Goal: Task Accomplishment & Management: Use online tool/utility

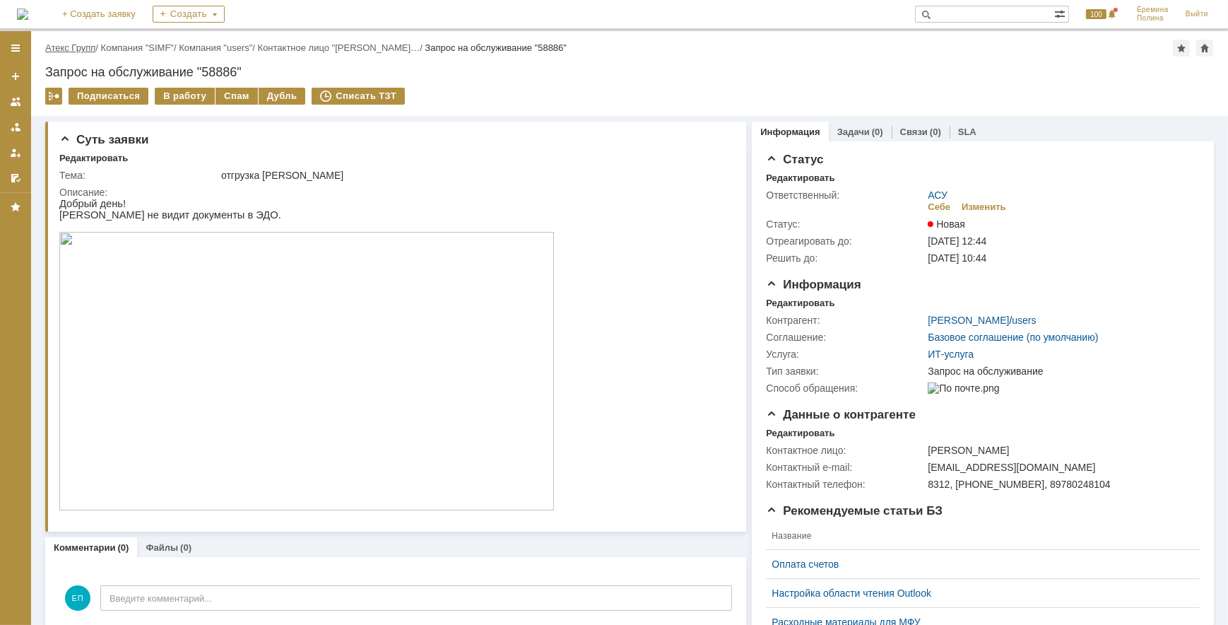
click at [82, 47] on link "Атекс Групп" at bounding box center [70, 47] width 50 height 11
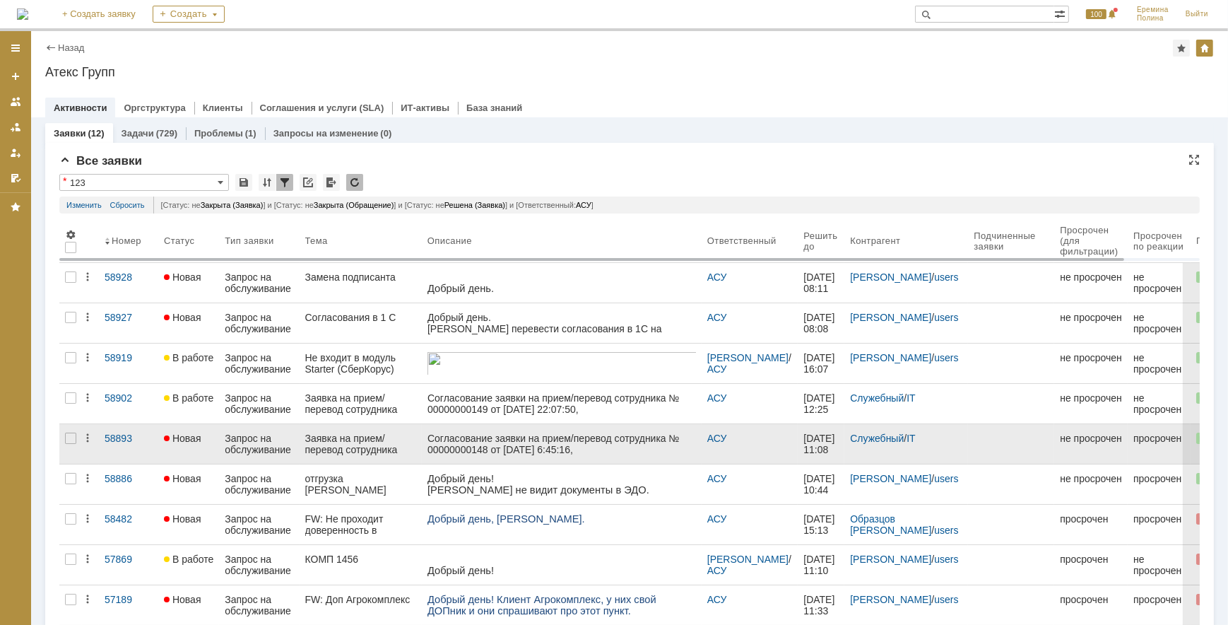
scroll to position [107, 0]
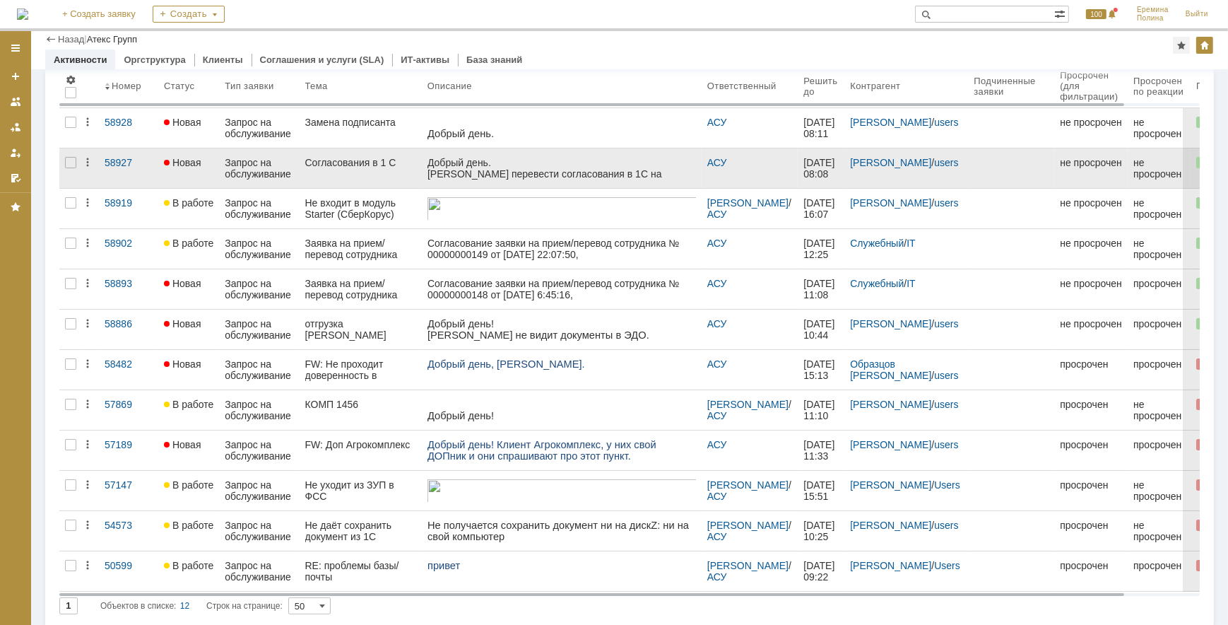
click at [379, 163] on div "Согласования в 1 С" at bounding box center [360, 162] width 111 height 11
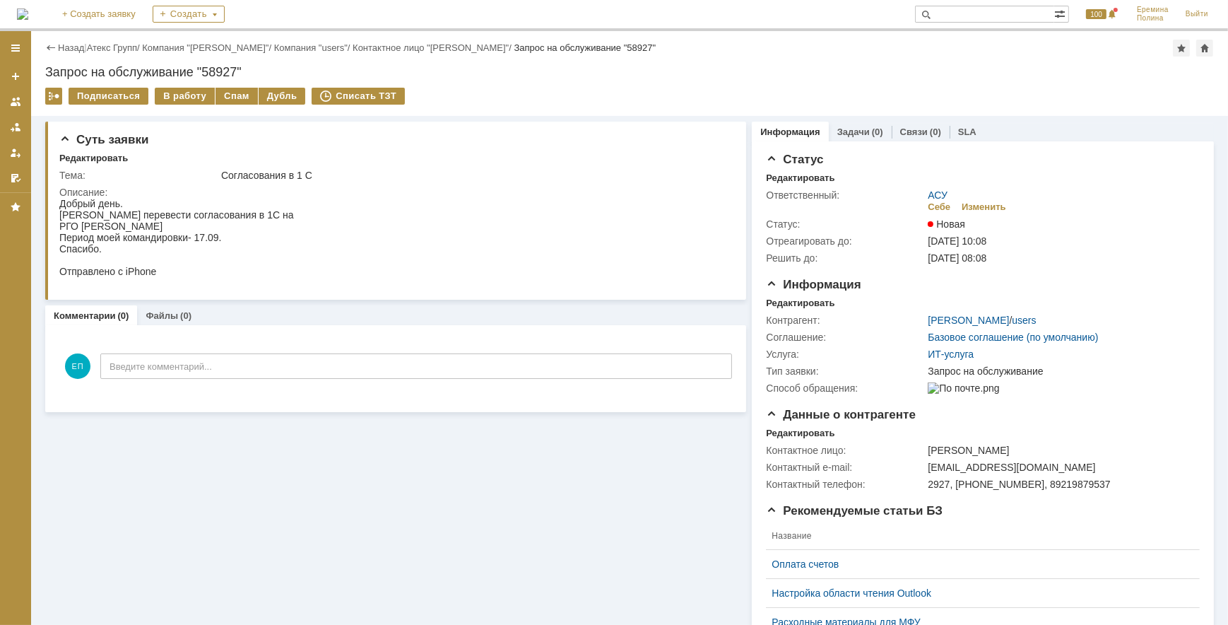
click at [41, 482] on div "Суть заявки Редактировать Тема: Согласования в 1 С Описание: Комментарии (0) Фа…" at bounding box center [629, 555] width 1197 height 878
click at [187, 96] on div "В работу" at bounding box center [185, 96] width 60 height 17
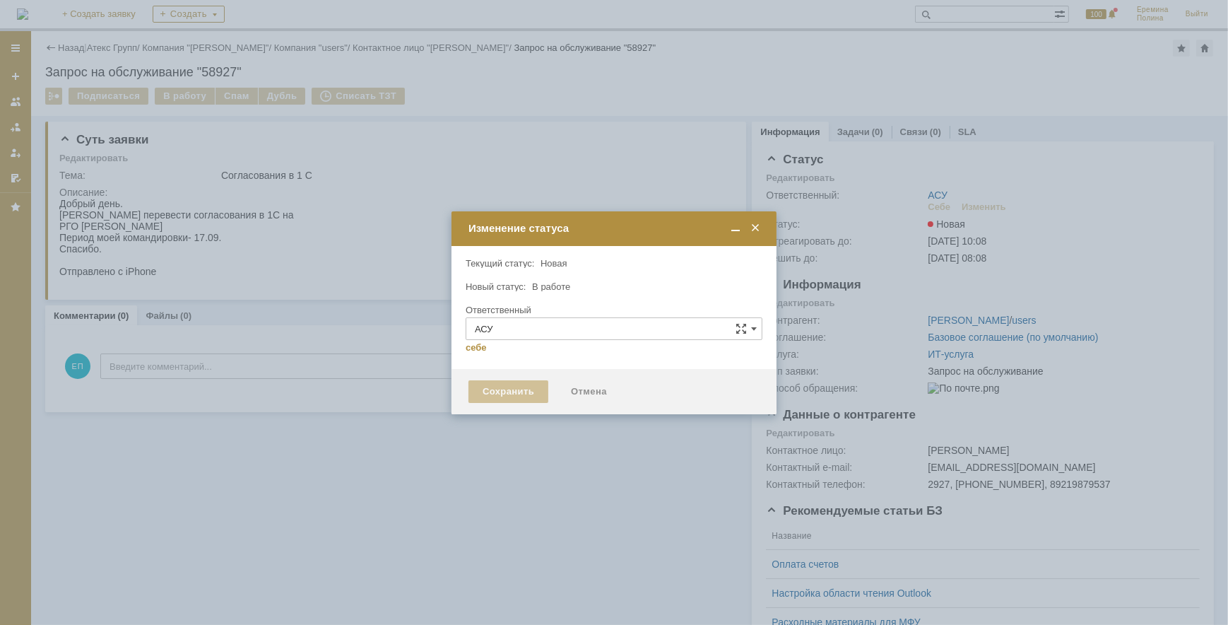
type input "[PERSON_NAME]"
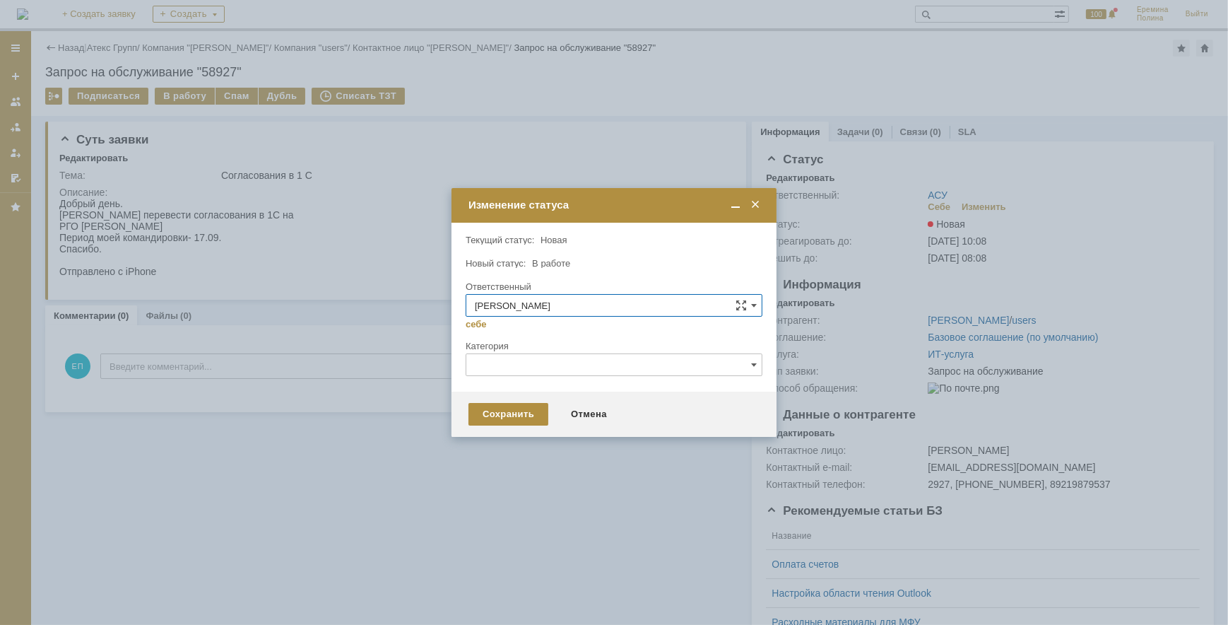
click at [494, 396] on div "Сохранить Отмена" at bounding box center [614, 413] width 325 height 45
click at [495, 414] on div "Сохранить" at bounding box center [509, 414] width 80 height 23
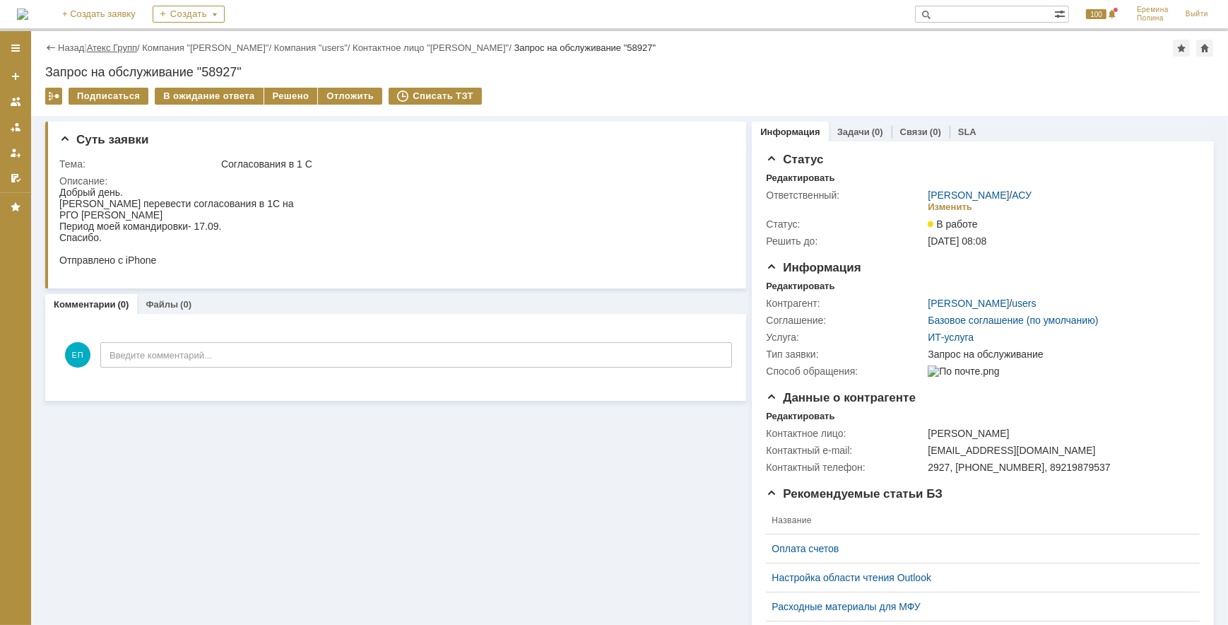
click at [134, 46] on link "Атекс Групп" at bounding box center [112, 47] width 50 height 11
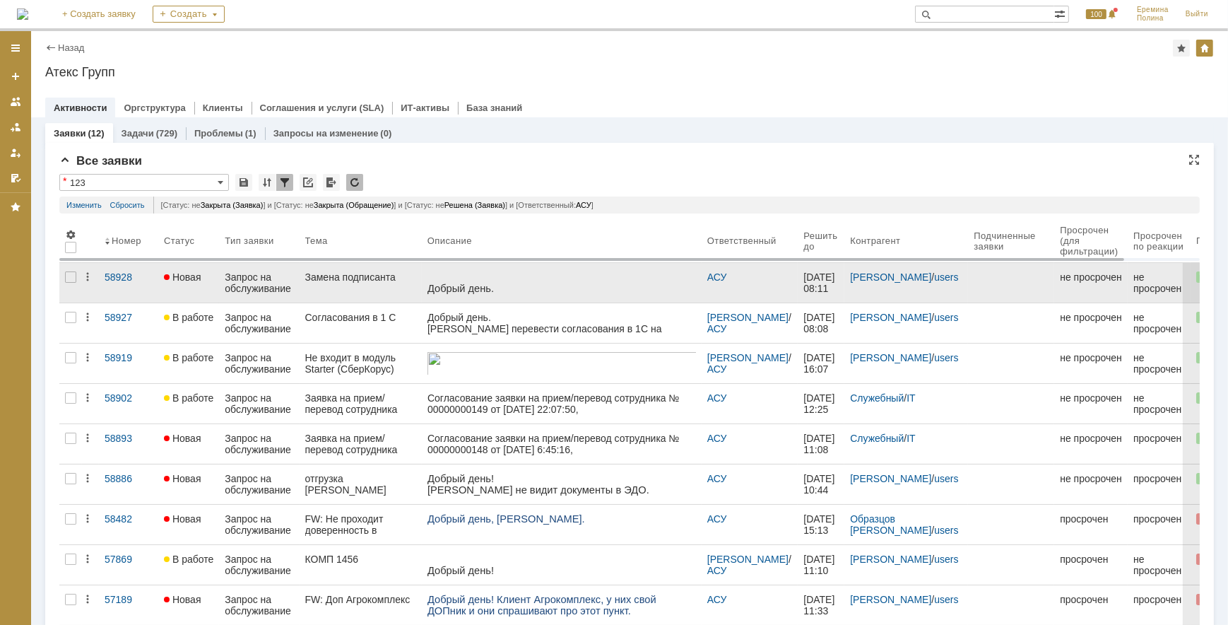
click at [378, 281] on div "Замена подписанта" at bounding box center [360, 276] width 111 height 11
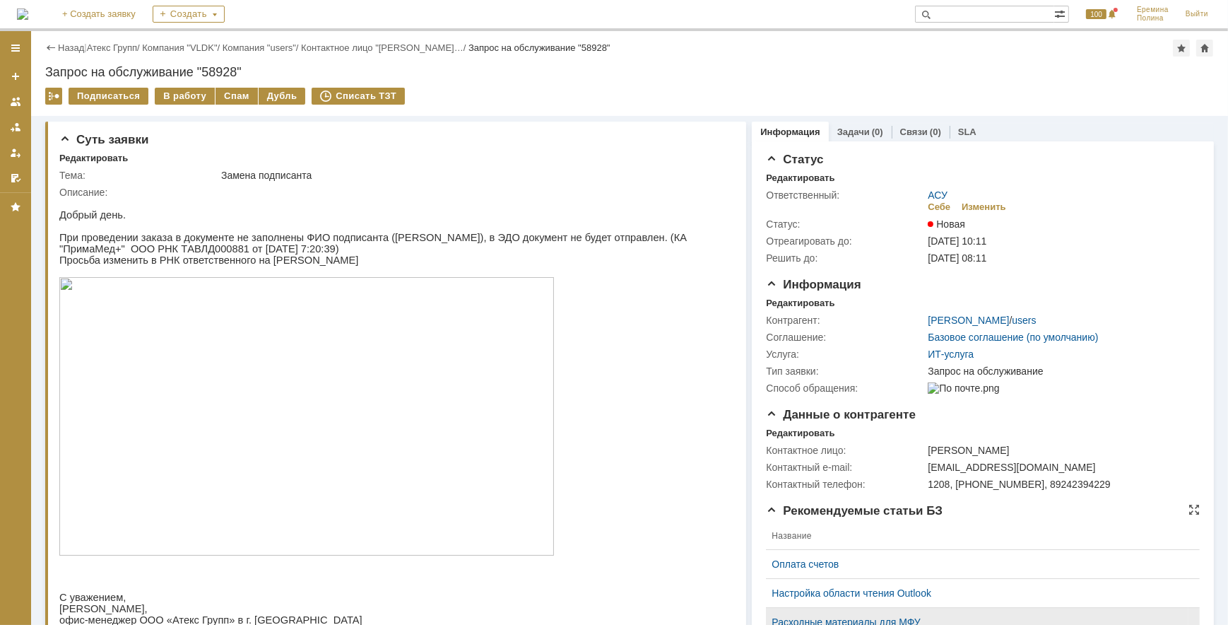
click at [818, 624] on html "Идет загрузка, пожалуйста, подождите. На домашнюю + Создать заявку Создать 100 …" at bounding box center [614, 312] width 1228 height 625
click at [127, 47] on link "Атекс Групп" at bounding box center [112, 47] width 50 height 11
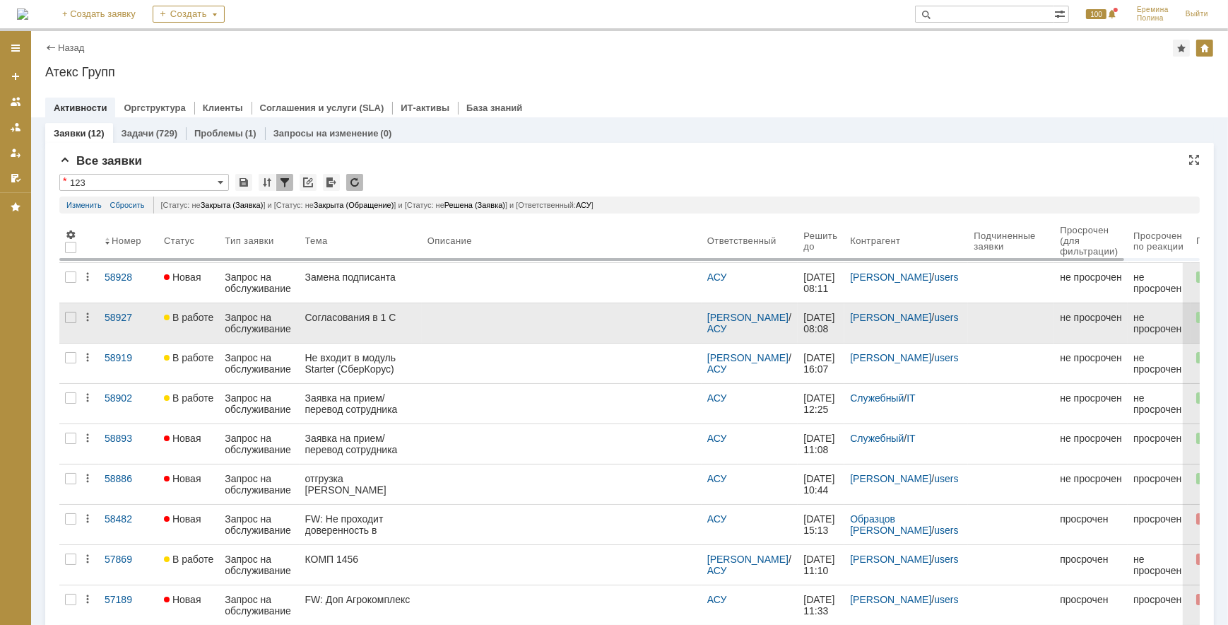
click at [375, 316] on div "Согласования в 1 С" at bounding box center [360, 317] width 111 height 11
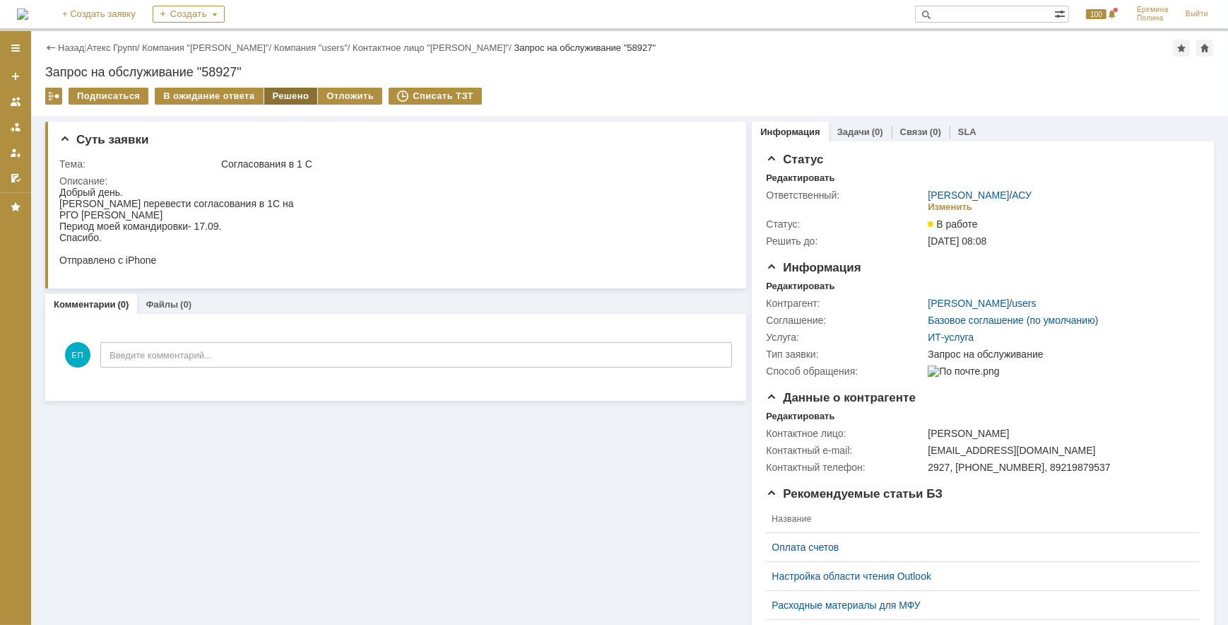
click at [295, 98] on div "Решено" at bounding box center [291, 96] width 54 height 17
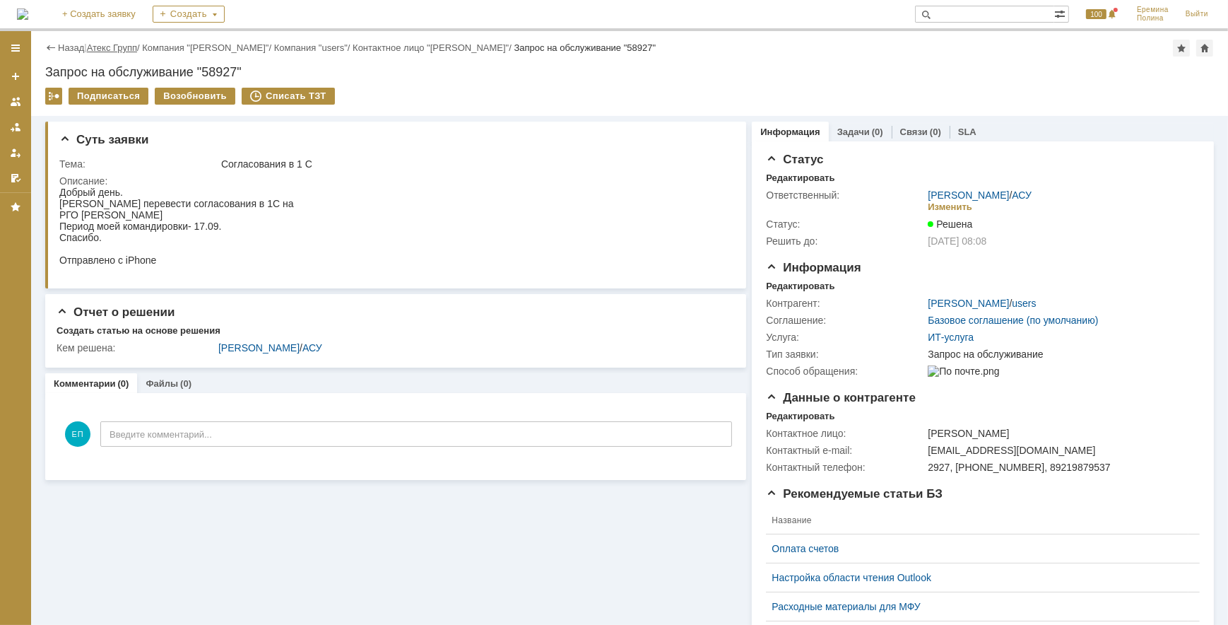
click at [117, 45] on link "Атекс Групп" at bounding box center [112, 47] width 50 height 11
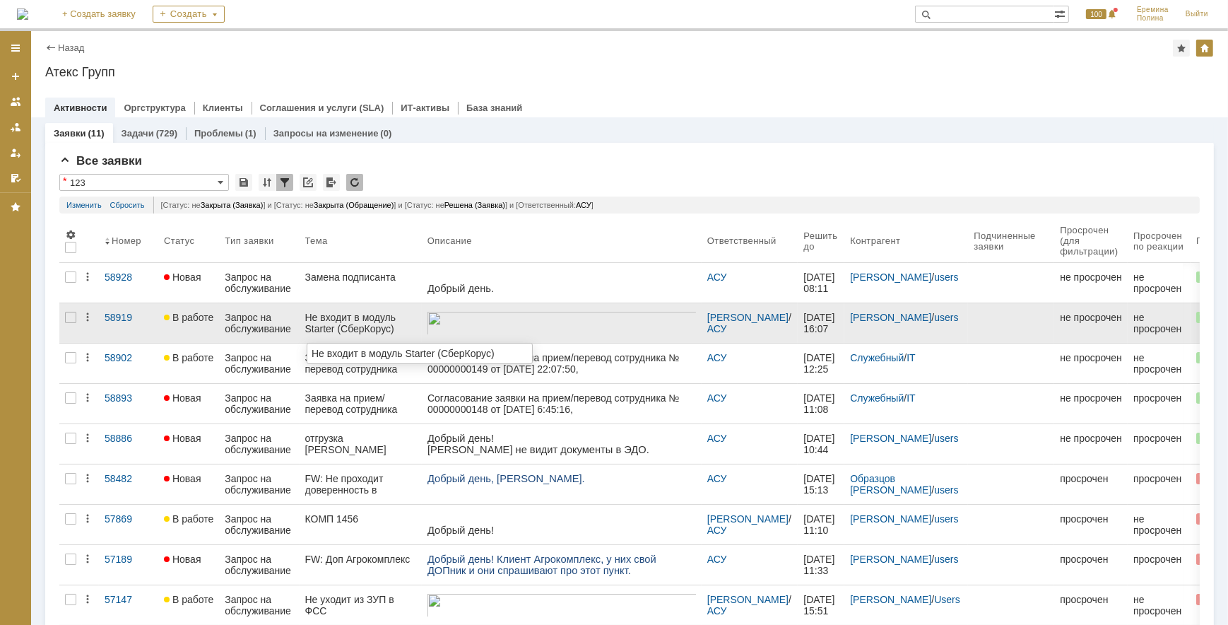
click at [357, 317] on div "Не входит в модуль Starter (СберКорус)" at bounding box center [360, 323] width 111 height 23
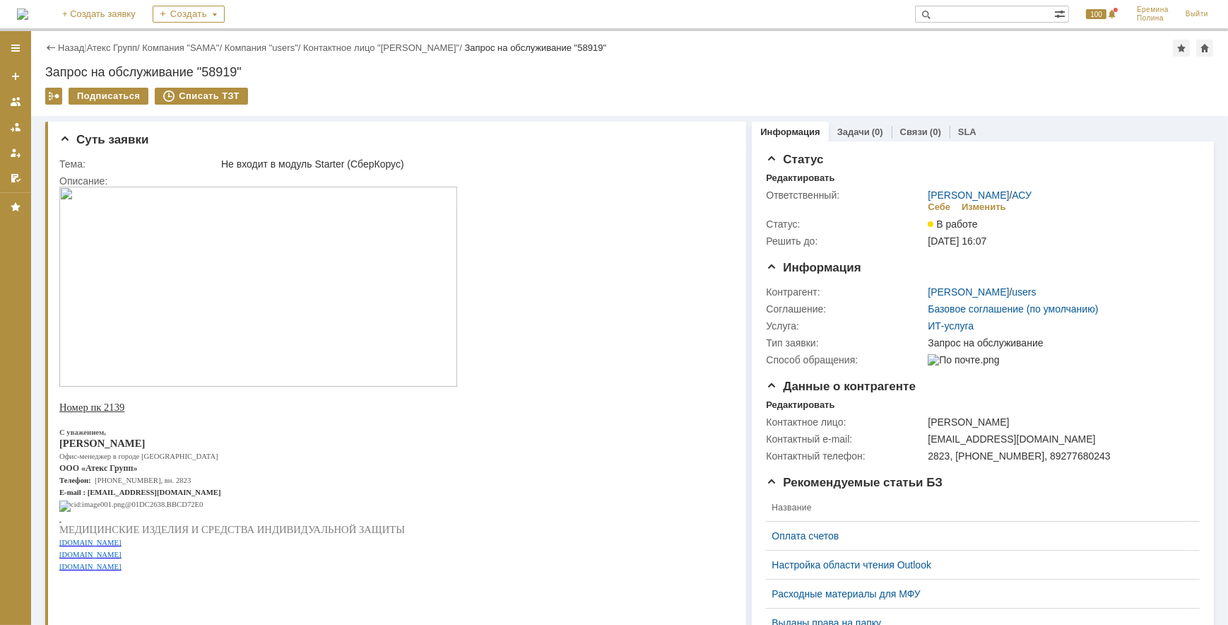
click at [332, 280] on img at bounding box center [258, 286] width 398 height 200
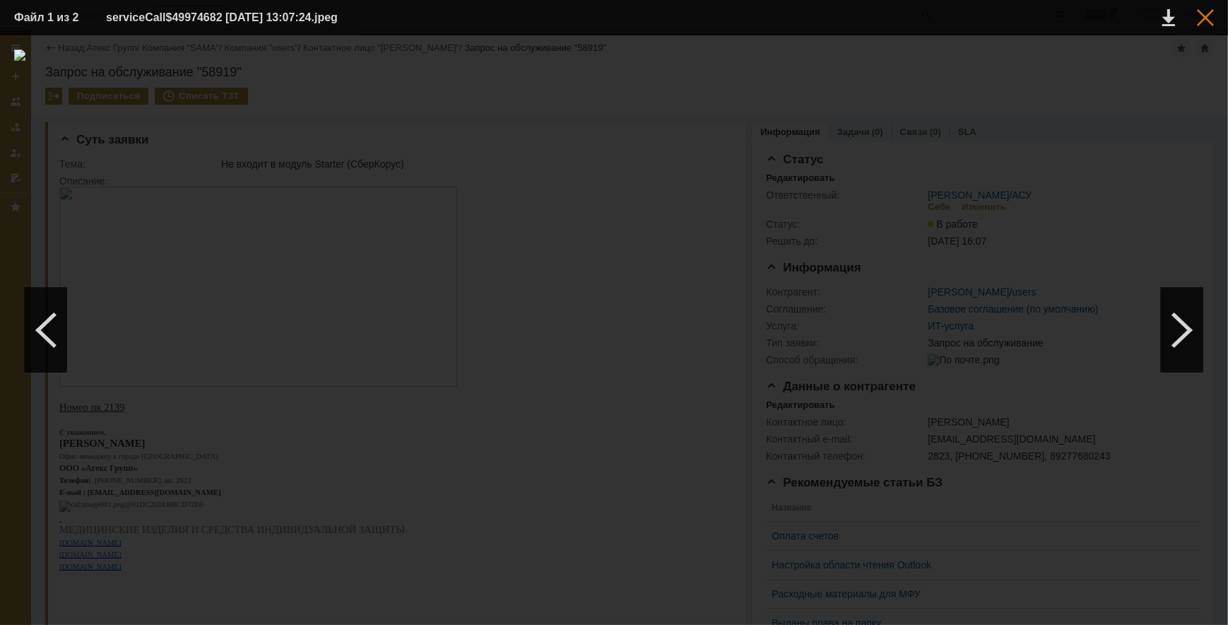
click at [1205, 18] on div at bounding box center [1205, 17] width 17 height 17
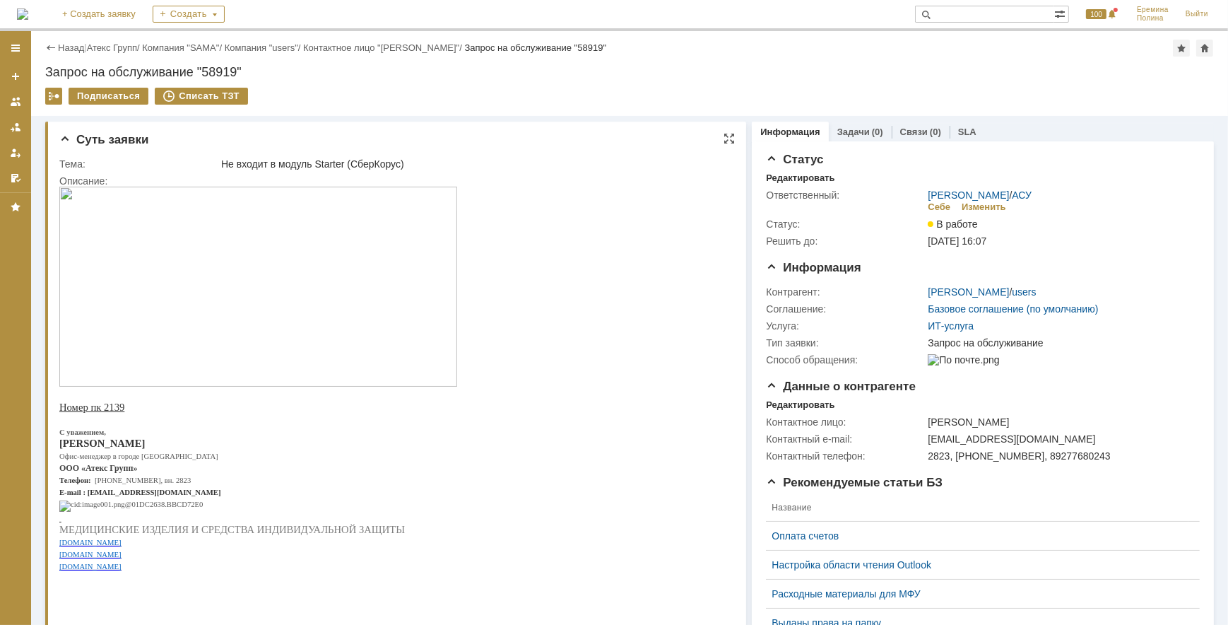
click at [365, 319] on img at bounding box center [258, 286] width 398 height 200
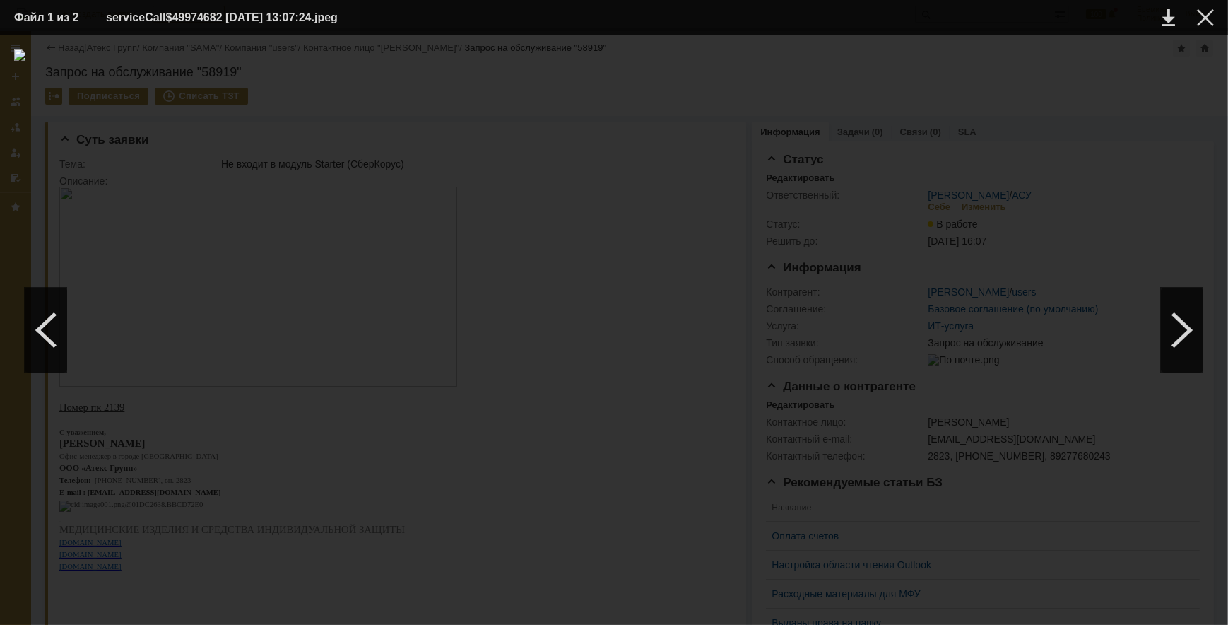
click at [1216, 29] on table "Файл 1 из 2 serviceCall$49974682 [DATE] 13:07:24.jpeg" at bounding box center [614, 17] width 1228 height 35
click at [1205, 14] on div at bounding box center [1205, 17] width 17 height 17
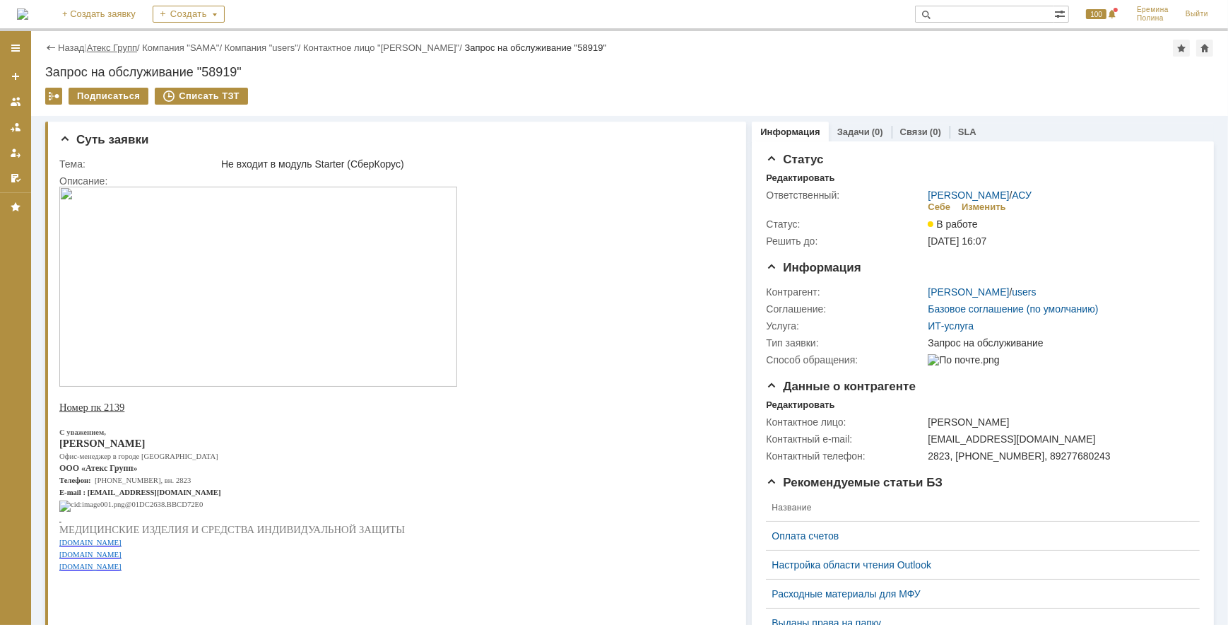
click at [113, 44] on link "Атекс Групп" at bounding box center [112, 47] width 50 height 11
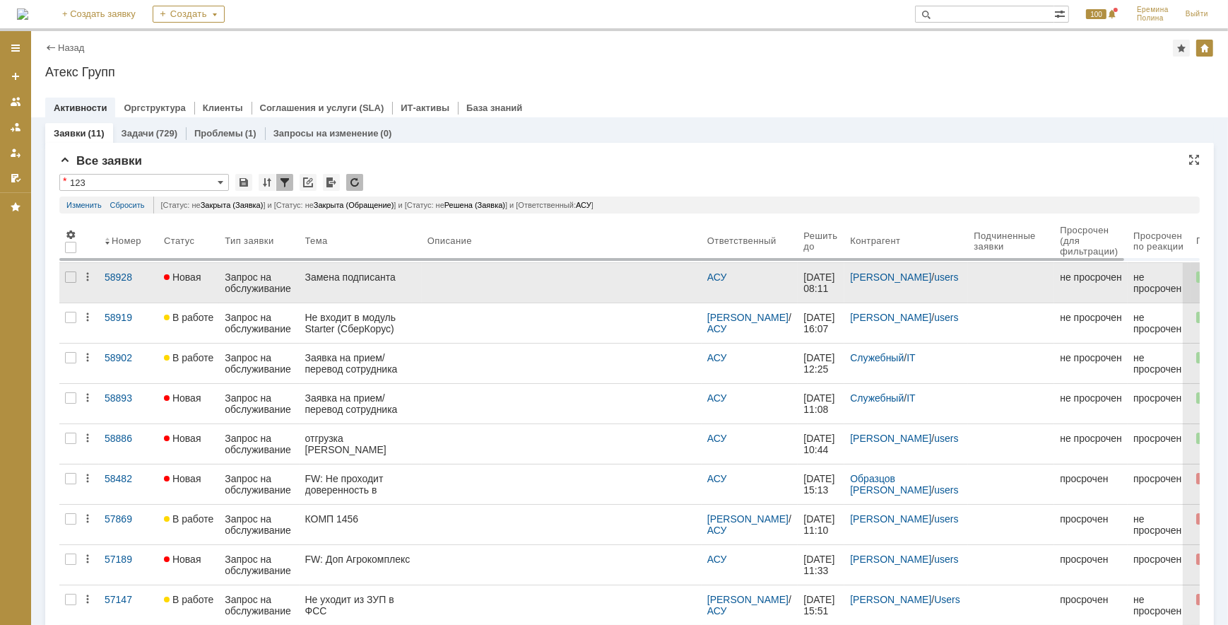
click at [336, 281] on div "Замена подписанта" at bounding box center [360, 276] width 111 height 11
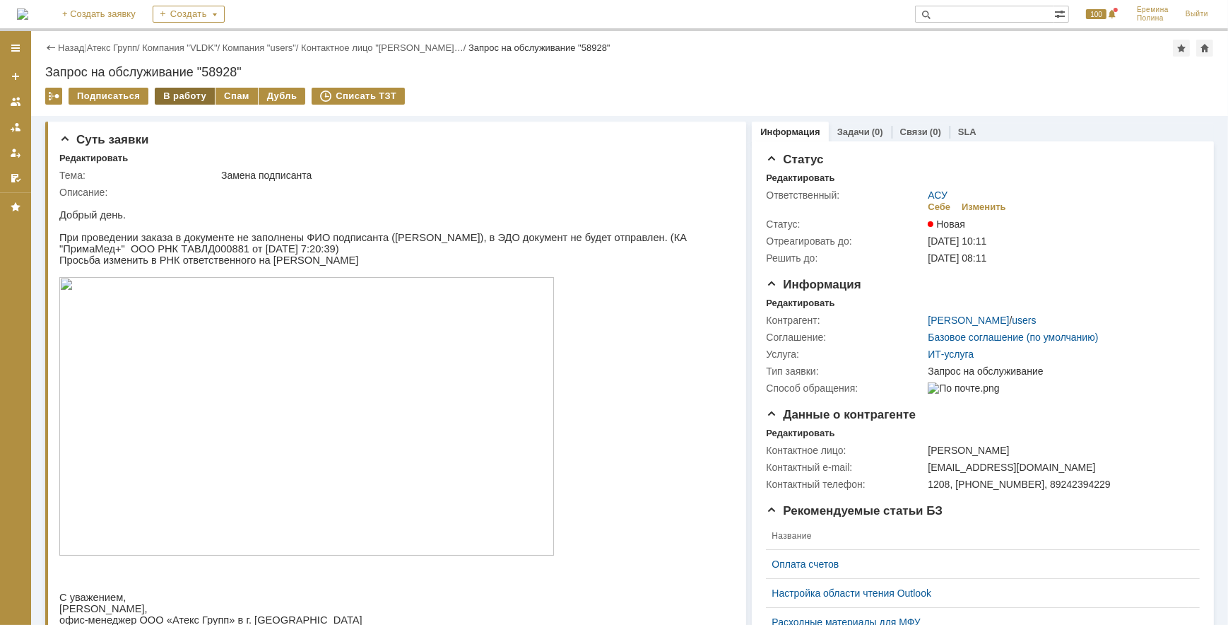
click at [192, 96] on div "В работу" at bounding box center [185, 96] width 60 height 17
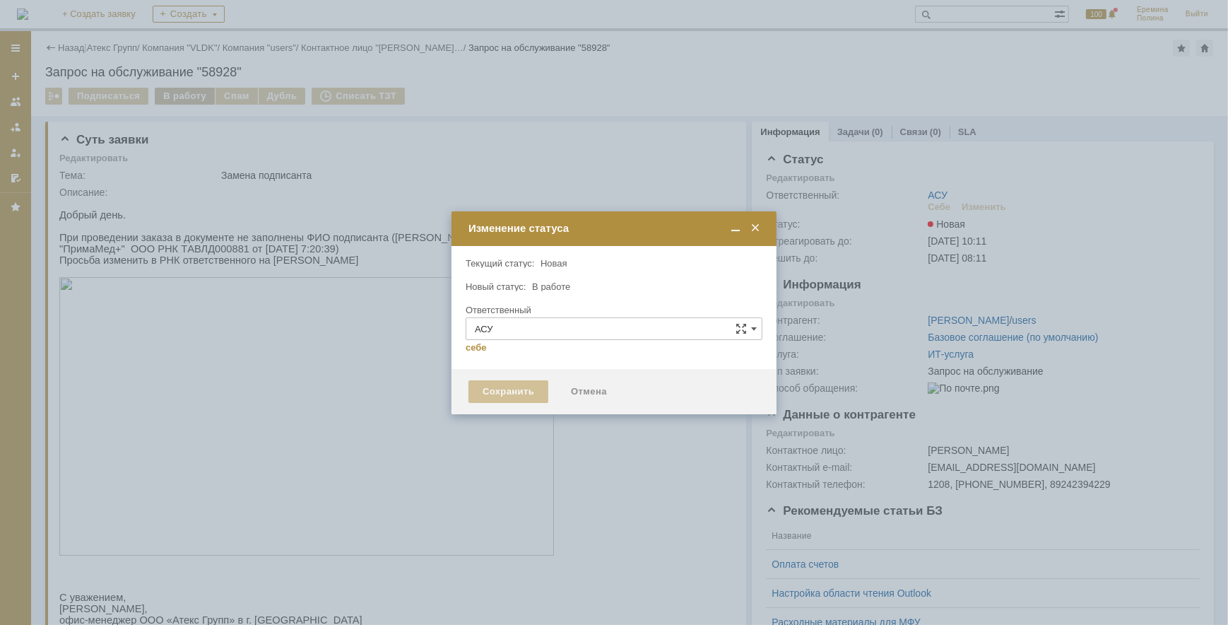
type input "[PERSON_NAME]"
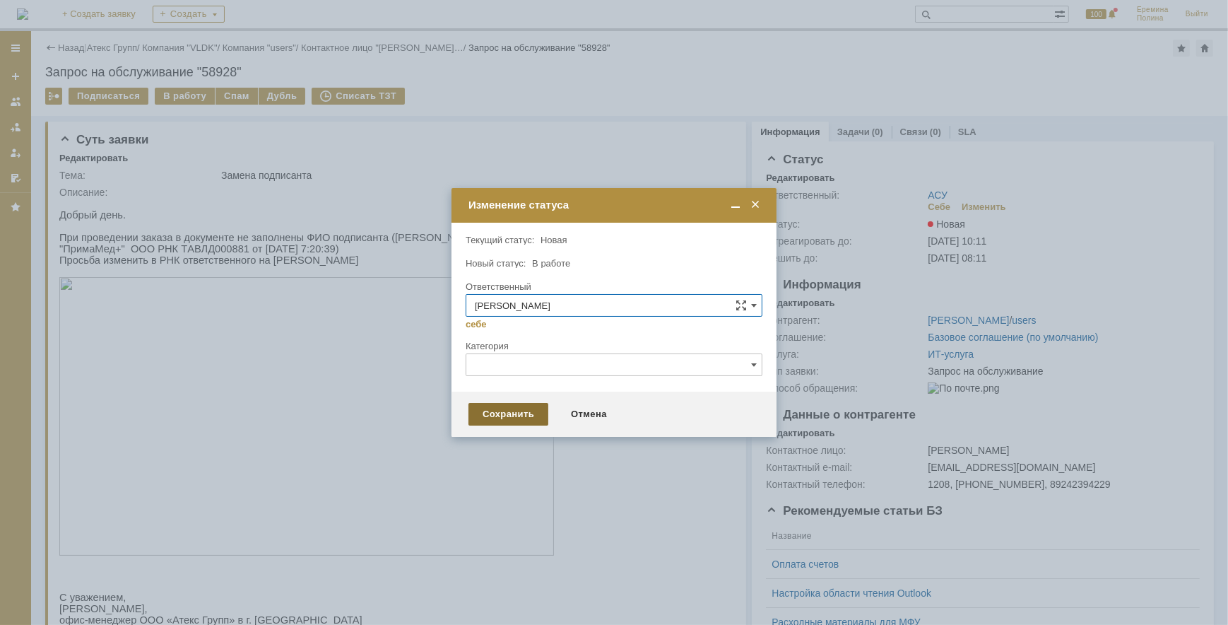
click at [502, 419] on div "Сохранить" at bounding box center [509, 414] width 80 height 23
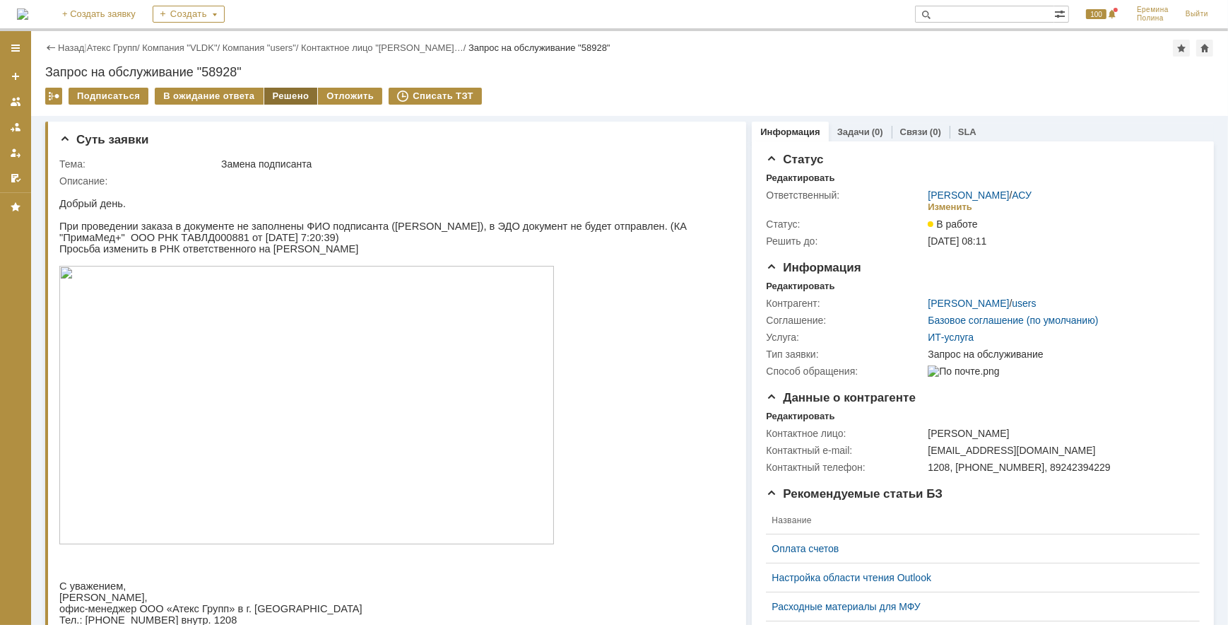
click at [283, 91] on div "Решено" at bounding box center [291, 96] width 54 height 17
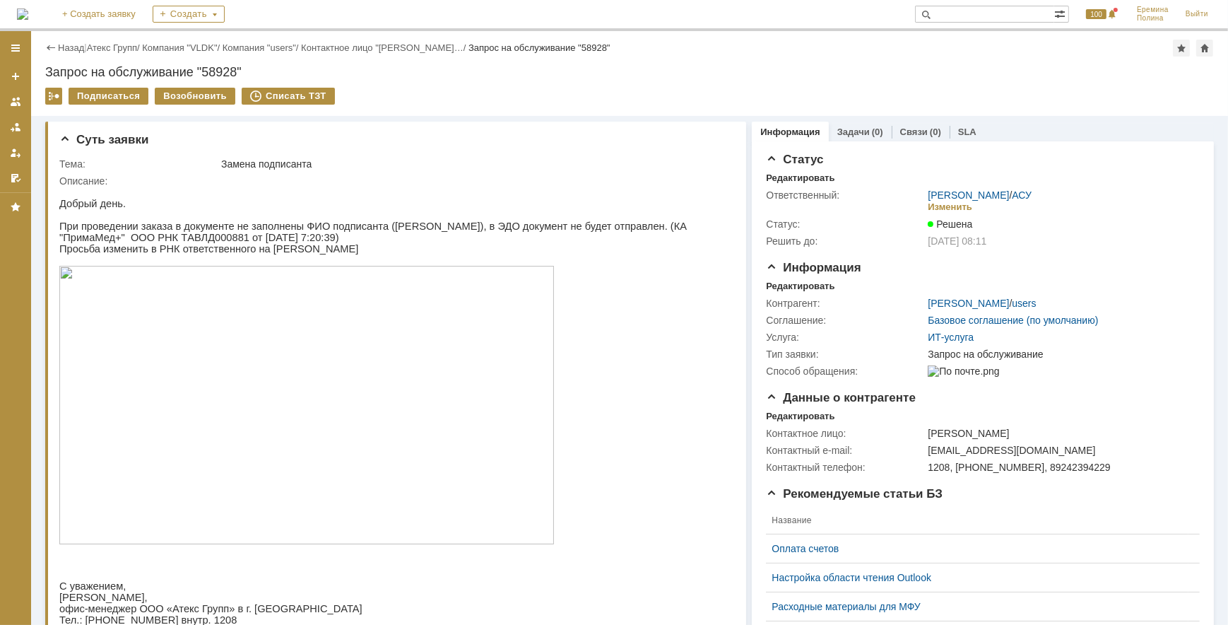
drag, startPoint x: 120, startPoint y: 48, endPoint x: 172, endPoint y: 136, distance: 102.3
click at [120, 48] on link "Атекс Групп" at bounding box center [112, 47] width 50 height 11
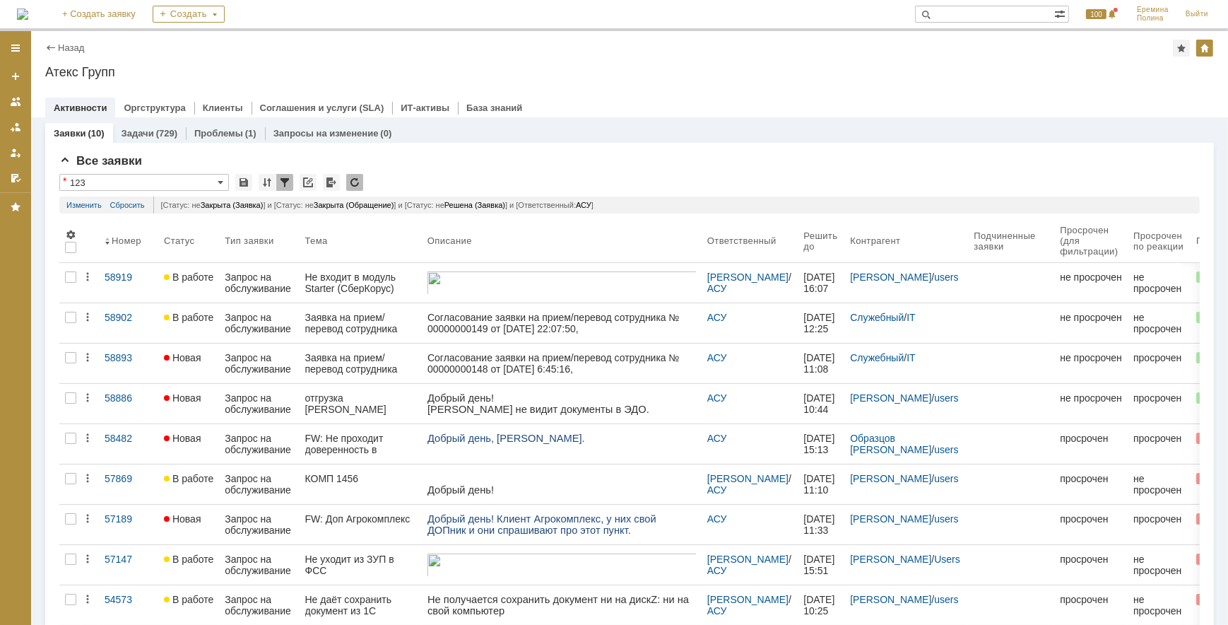
click at [827, 114] on div "Активности Оргструктура Клиенты Соглашения и услуги (SLA) ИТ-активы База знаний" at bounding box center [629, 108] width 1169 height 20
